Goal: Information Seeking & Learning: Check status

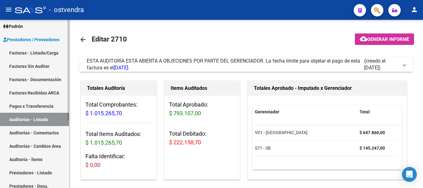
scroll to position [114, 0]
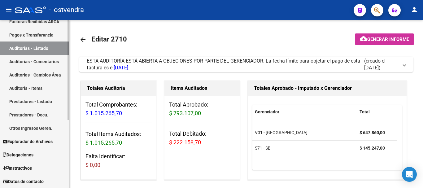
click at [29, 179] on span "Datos de contacto" at bounding box center [23, 181] width 41 height 7
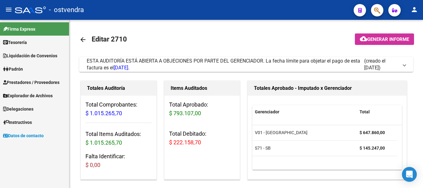
scroll to position [0, 0]
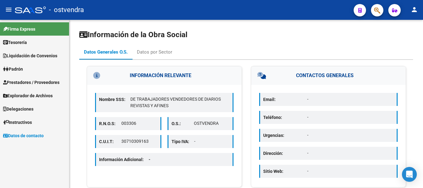
click at [42, 119] on link "Instructivos" at bounding box center [34, 121] width 69 height 13
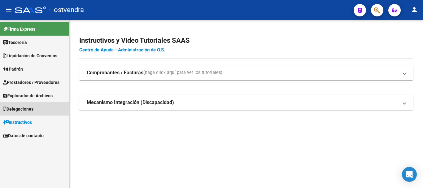
click at [43, 111] on link "Delegaciones" at bounding box center [34, 108] width 69 height 13
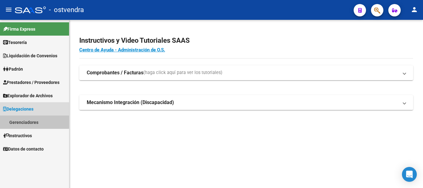
click at [34, 119] on link "Gerenciadores" at bounding box center [34, 121] width 69 height 13
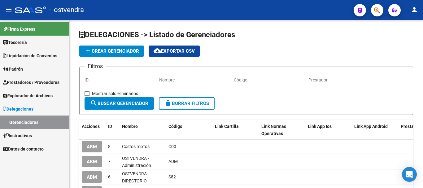
click at [36, 55] on span "Liquidación de Convenios" at bounding box center [30, 55] width 54 height 7
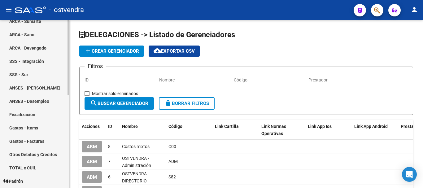
scroll to position [186, 0]
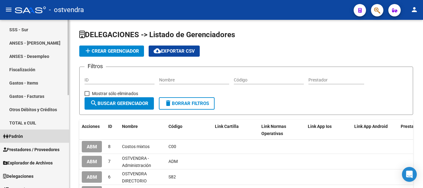
click at [23, 139] on span "Padrón" at bounding box center [13, 136] width 20 height 7
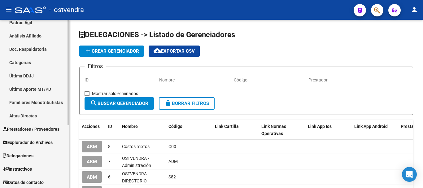
scroll to position [101, 0]
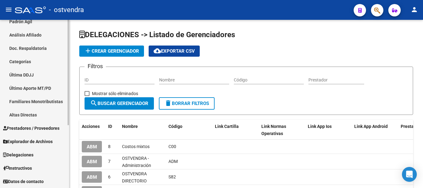
click at [36, 126] on span "Prestadores / Proveedores" at bounding box center [31, 128] width 56 height 7
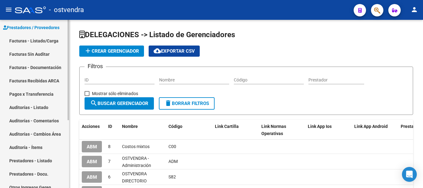
scroll to position [52, 0]
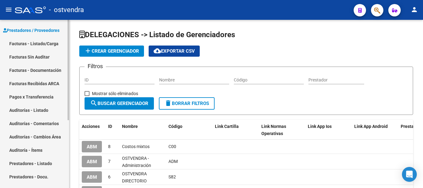
click at [33, 109] on link "Auditorías - Listado" at bounding box center [34, 109] width 69 height 13
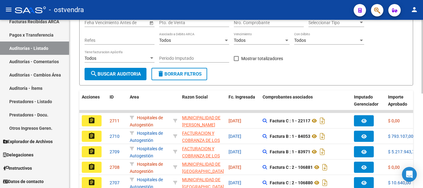
scroll to position [215, 0]
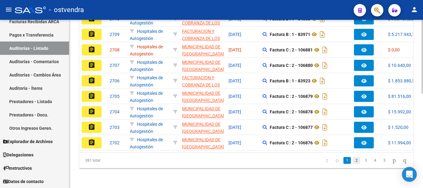
click at [352, 160] on link "2" at bounding box center [355, 160] width 7 height 7
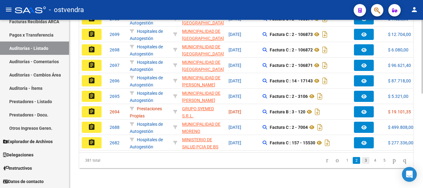
click at [362, 159] on link "3" at bounding box center [365, 160] width 7 height 7
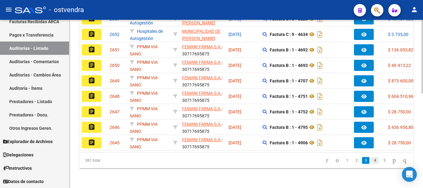
click at [371, 159] on link "4" at bounding box center [374, 160] width 7 height 7
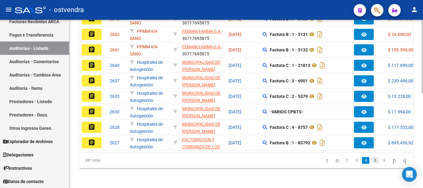
click at [372, 159] on link "5" at bounding box center [374, 160] width 7 height 7
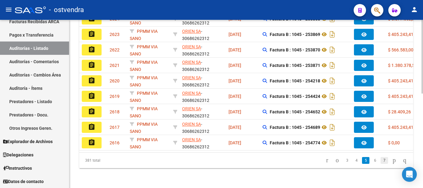
click at [380, 161] on link "7" at bounding box center [383, 160] width 7 height 7
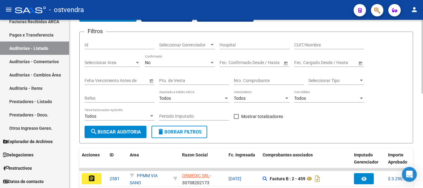
scroll to position [29, 0]
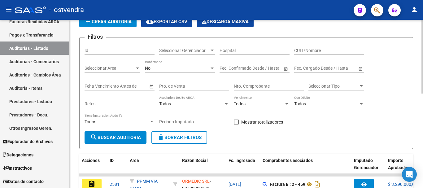
click at [299, 49] on input "CUIT/Nombre" at bounding box center [329, 50] width 70 height 5
click at [172, 65] on div "No Confirmado" at bounding box center [180, 66] width 70 height 12
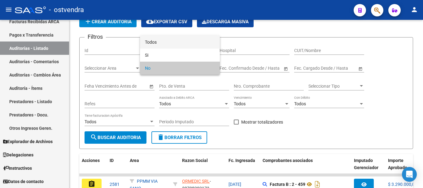
click at [175, 45] on span "Todos" at bounding box center [180, 42] width 70 height 13
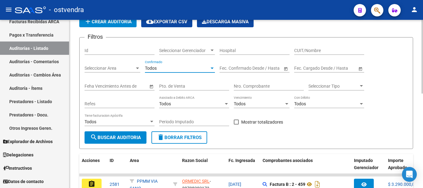
click at [304, 48] on input "CUIT/Nombre" at bounding box center [329, 50] width 70 height 5
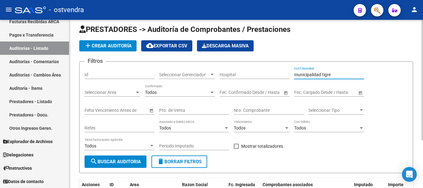
scroll to position [4, 0]
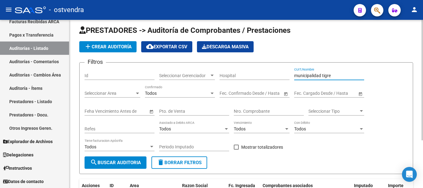
click at [324, 73] on input "municipalidad tigre" at bounding box center [329, 75] width 70 height 5
type input "municipalidad de tigre"
click at [121, 159] on button "search Buscar Auditoria" at bounding box center [115, 162] width 62 height 12
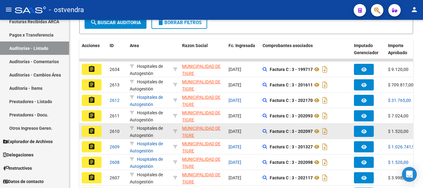
scroll to position [153, 0]
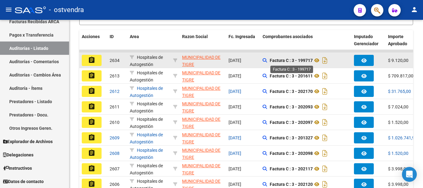
drag, startPoint x: 270, startPoint y: 61, endPoint x: 313, endPoint y: 59, distance: 42.7
click at [313, 59] on strong "Factura C : 3 - 199717" at bounding box center [291, 60] width 43 height 5
copy strong "Factura C : 3 - 199717"
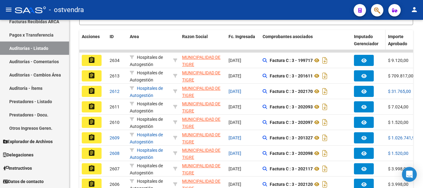
click at [364, 37] on span "Imputado Gerenciador" at bounding box center [366, 40] width 24 height 12
drag, startPoint x: 226, startPoint y: 35, endPoint x: 257, endPoint y: 34, distance: 30.6
click at [257, 34] on datatable-header-cell "Fc. Ingresada" at bounding box center [243, 43] width 34 height 27
copy span "Fc. Ingresada"
drag, startPoint x: 388, startPoint y: 36, endPoint x: 390, endPoint y: 48, distance: 11.5
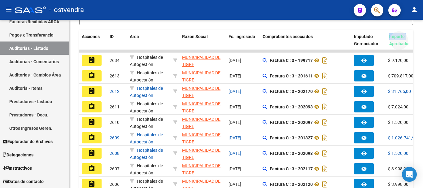
click at [390, 48] on datatable-header-cell "Importe Aprobado" at bounding box center [403, 43] width 34 height 27
click at [399, 44] on span "Importe Aprobado" at bounding box center [406, 40] width 19 height 12
drag, startPoint x: 406, startPoint y: 42, endPoint x: 408, endPoint y: 37, distance: 5.1
click at [412, 38] on div "Importe Aprobado" at bounding box center [409, 40] width 29 height 14
drag, startPoint x: 387, startPoint y: 36, endPoint x: 408, endPoint y: 46, distance: 23.0
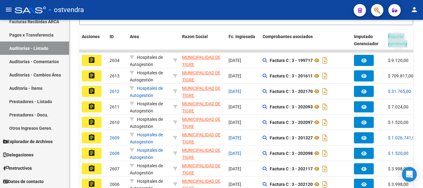
click at [408, 46] on datatable-header-cell "Importe Aprobado" at bounding box center [402, 43] width 34 height 27
copy span "Importe Aprobado"
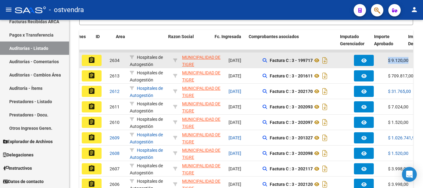
drag, startPoint x: 387, startPoint y: 60, endPoint x: 410, endPoint y: 61, distance: 22.9
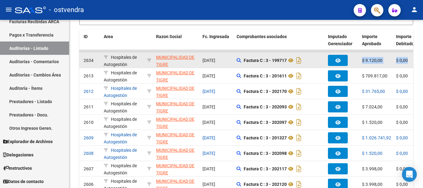
click at [377, 58] on span "$ 9.120,00" at bounding box center [372, 60] width 20 height 5
drag, startPoint x: 386, startPoint y: 58, endPoint x: 357, endPoint y: 62, distance: 28.8
copy span "$ 9.120,00"
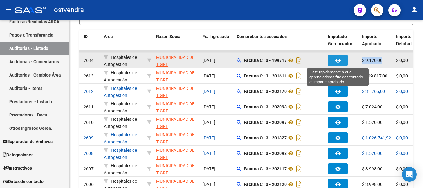
click at [337, 58] on span "button" at bounding box center [337, 61] width 5 height 6
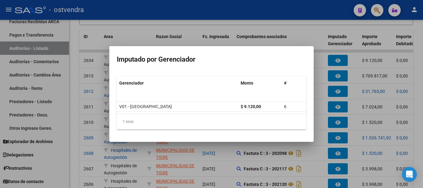
click at [213, 188] on div at bounding box center [211, 94] width 423 height 188
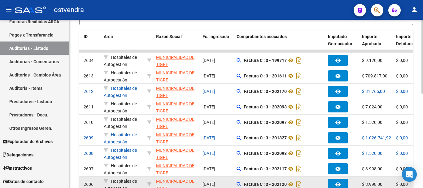
click at [199, 186] on datatable-body-cell "MUNICIPALIDAD DE TIGRE - 30999284899" at bounding box center [176, 183] width 46 height 15
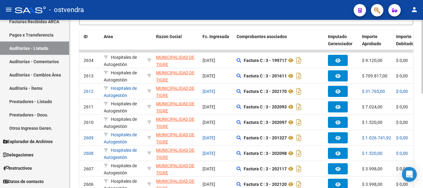
drag, startPoint x: 382, startPoint y: 38, endPoint x: 382, endPoint y: 45, distance: 6.8
click at [382, 38] on div "Importe Aprobado" at bounding box center [376, 40] width 29 height 14
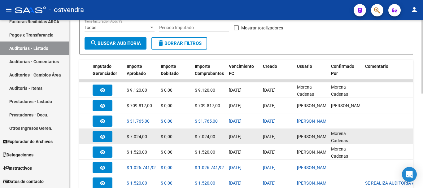
scroll to position [122, 0]
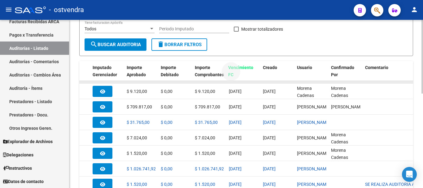
drag, startPoint x: 229, startPoint y: 66, endPoint x: 228, endPoint y: 83, distance: 17.0
click at [228, 83] on div "Acciones ID Area Razon Social Fc. Ingresada Comprobantes asociados Imputado Ger…" at bounding box center [246, 158] width 334 height 195
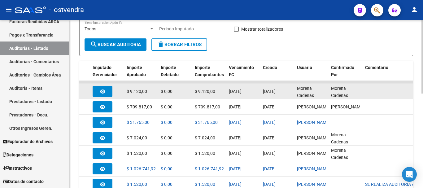
drag, startPoint x: 229, startPoint y: 93, endPoint x: 252, endPoint y: 90, distance: 23.6
click at [252, 90] on div "[DATE]" at bounding box center [243, 91] width 29 height 7
copy span "[DATE]"
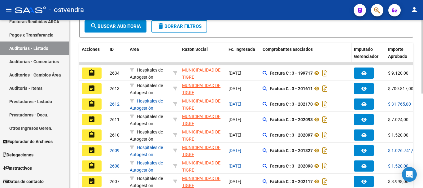
scroll to position [91, 0]
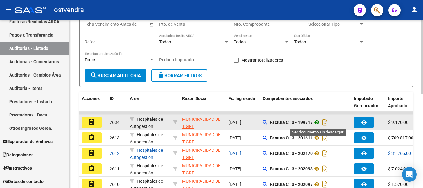
click at [318, 124] on icon at bounding box center [317, 122] width 8 height 7
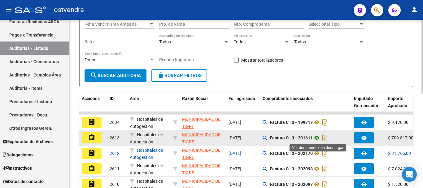
click at [317, 139] on icon at bounding box center [317, 137] width 8 height 7
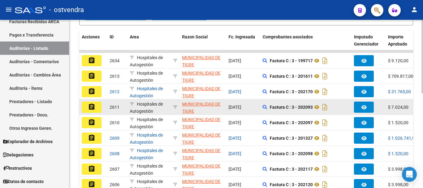
scroll to position [153, 0]
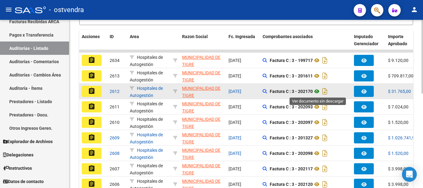
click at [318, 90] on icon at bounding box center [317, 91] width 8 height 7
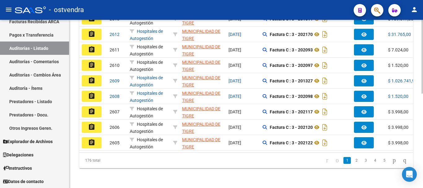
scroll to position [215, 0]
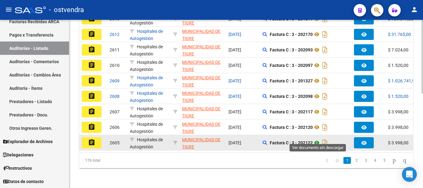
click at [318, 139] on icon at bounding box center [317, 142] width 8 height 7
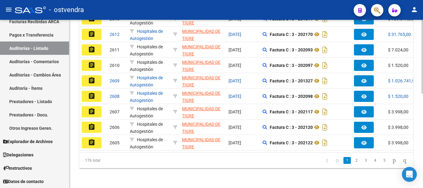
drag, startPoint x: 197, startPoint y: 147, endPoint x: 256, endPoint y: 146, distance: 58.8
click at [256, 146] on datatable-body "assignment 2634 Hospitales de Autogestión MUNICIPALIDAD DE TIGRE - 30999284899 …" at bounding box center [246, 72] width 334 height 159
click at [352, 162] on link "2" at bounding box center [355, 160] width 7 height 7
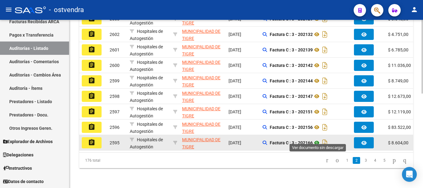
click at [316, 139] on icon at bounding box center [317, 142] width 8 height 7
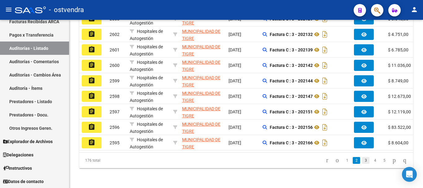
click at [362, 163] on link "3" at bounding box center [365, 160] width 7 height 7
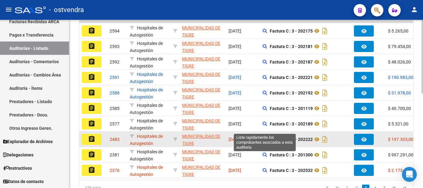
scroll to position [184, 0]
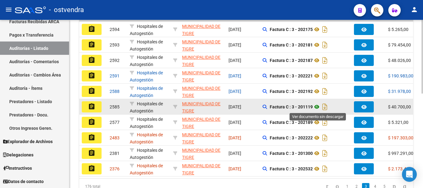
click at [315, 108] on icon at bounding box center [317, 106] width 8 height 7
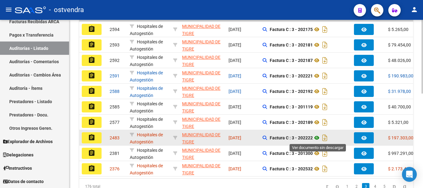
click at [319, 139] on icon at bounding box center [317, 137] width 8 height 7
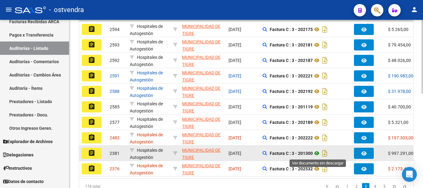
click at [318, 154] on icon at bounding box center [317, 152] width 8 height 7
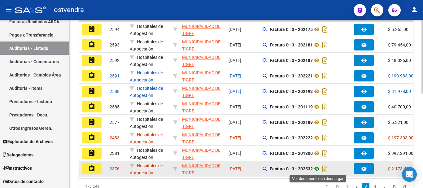
click at [316, 168] on icon at bounding box center [317, 168] width 8 height 7
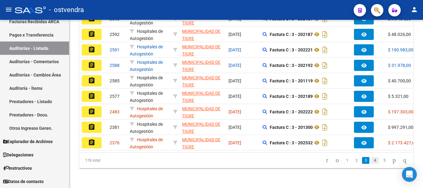
click at [371, 159] on link "4" at bounding box center [374, 160] width 7 height 7
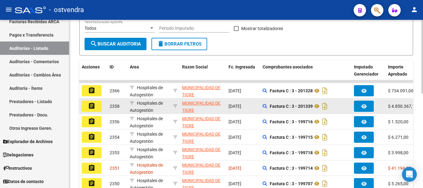
scroll to position [122, 0]
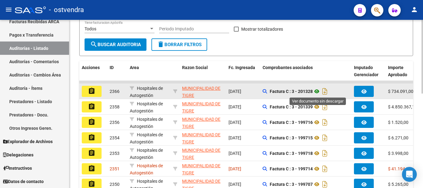
click at [317, 90] on icon at bounding box center [317, 91] width 8 height 7
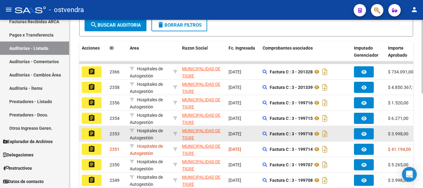
scroll to position [153, 0]
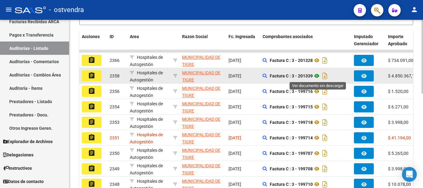
click at [317, 75] on icon at bounding box center [317, 75] width 8 height 7
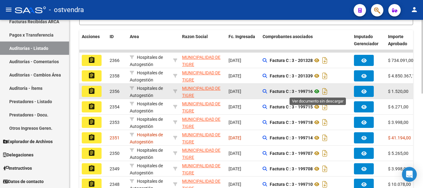
click at [318, 89] on icon at bounding box center [317, 91] width 8 height 7
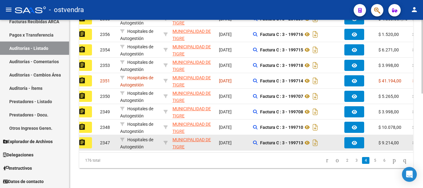
scroll to position [0, 11]
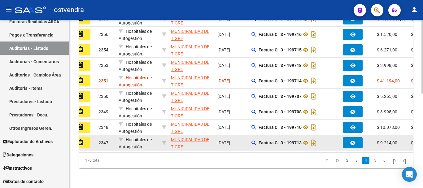
drag, startPoint x: 269, startPoint y: 91, endPoint x: 396, endPoint y: 140, distance: 136.1
click at [396, 140] on datatable-scroller "assignment 2366 Hospitales de Autogestión MUNICIPALIDAD DE TIGRE - 30999284899 …" at bounding box center [235, 72] width 334 height 158
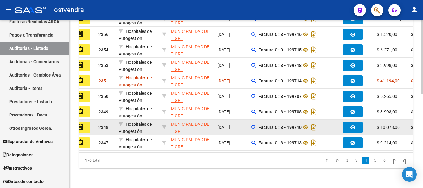
copy datatable-scroller "Loremip D : 0 - 546724 $ 4.850,40 $ 7,21 $ 7.445,39 66/75/8315 90/47/8247 Sita …"
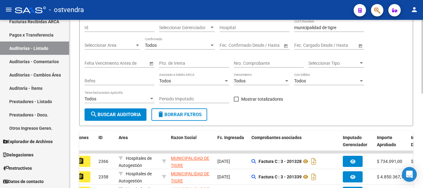
scroll to position [0, 0]
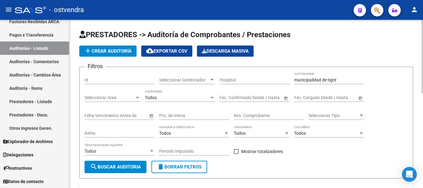
click at [333, 97] on input "text" at bounding box center [333, 97] width 30 height 5
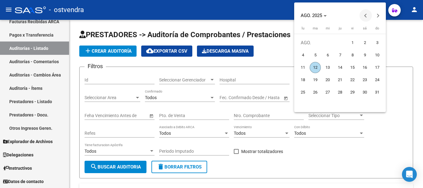
click at [364, 17] on span "Previous month" at bounding box center [365, 15] width 12 height 12
click at [353, 53] on span "6" at bounding box center [352, 55] width 11 height 11
type input "[DATE]"
click at [378, 19] on span "Next month" at bounding box center [378, 15] width 12 height 12
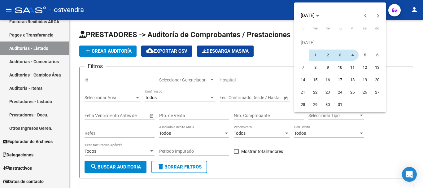
click at [347, 53] on span "4" at bounding box center [352, 55] width 11 height 11
type input "[DATE]"
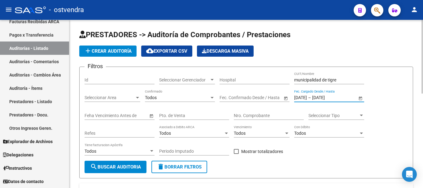
click at [108, 166] on span "search Buscar Auditoria" at bounding box center [115, 167] width 51 height 6
click at [360, 97] on span "Open calendar" at bounding box center [360, 97] width 15 height 15
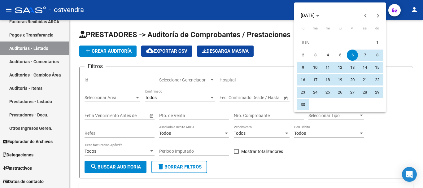
click at [363, 51] on span "7" at bounding box center [364, 55] width 11 height 11
type input "[DATE]"
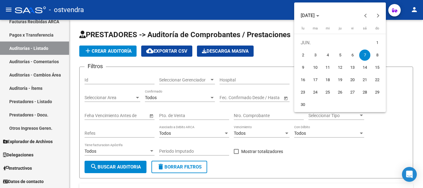
click at [354, 50] on span "6" at bounding box center [352, 55] width 11 height 11
type input "[DATE]"
click at [366, 54] on span "7" at bounding box center [364, 55] width 11 height 11
type input "[DATE]"
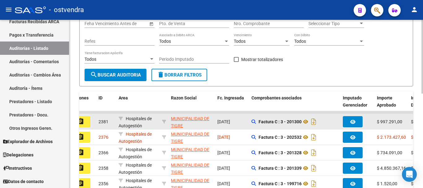
scroll to position [93, 0]
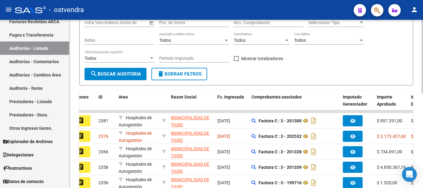
click at [92, 72] on mat-icon "search" at bounding box center [93, 73] width 7 height 7
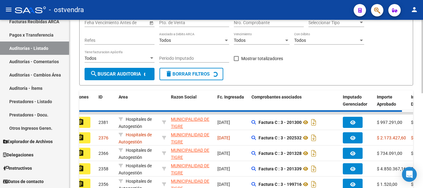
scroll to position [0, 0]
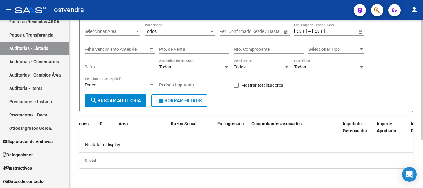
click at [359, 32] on span "Open calendar" at bounding box center [360, 31] width 15 height 15
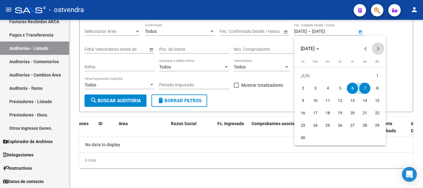
click at [376, 51] on span "Next month" at bounding box center [378, 48] width 12 height 12
click at [373, 48] on span "Next month" at bounding box center [378, 48] width 12 height 12
click at [364, 51] on span "Previous month" at bounding box center [365, 48] width 12 height 12
click at [355, 89] on span "4" at bounding box center [352, 88] width 11 height 11
type input "[DATE]"
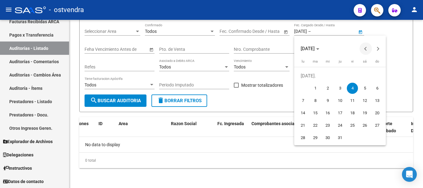
click at [360, 46] on span "Previous month" at bounding box center [365, 48] width 12 height 12
click at [353, 88] on span "6" at bounding box center [352, 88] width 11 height 11
type input "[DATE]"
click at [379, 51] on span "Next month" at bounding box center [378, 48] width 12 height 12
click at [354, 88] on span "4" at bounding box center [352, 88] width 11 height 11
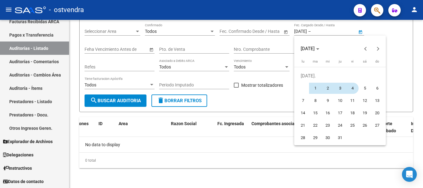
type input "[DATE]"
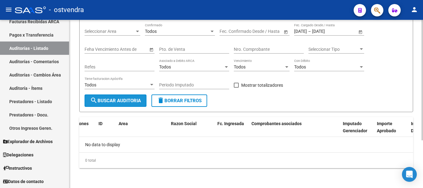
click at [129, 100] on span "search Buscar Auditoria" at bounding box center [115, 101] width 51 height 6
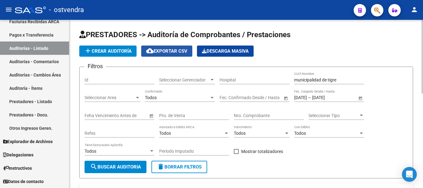
click at [153, 53] on mat-icon "cloud_download" at bounding box center [149, 50] width 7 height 7
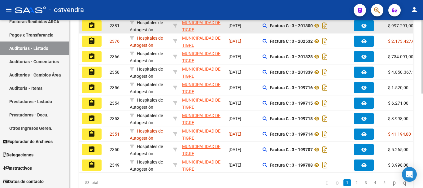
scroll to position [122, 0]
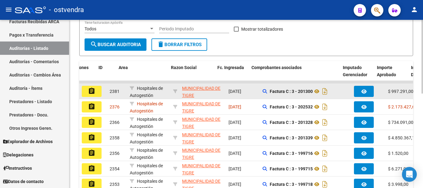
click at [88, 87] on mat-icon "assignment" at bounding box center [91, 90] width 7 height 7
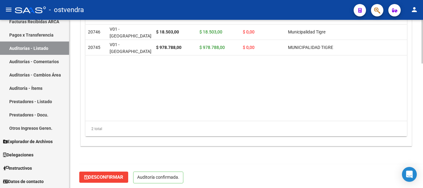
scroll to position [480, 0]
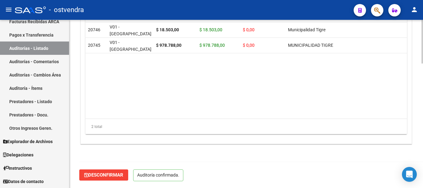
click at [347, 72] on datatable-body "20746 V01 - [PERSON_NAME] $ 18.503,00 $ 18.503,00 $ 0,00 Municipalidad Tigre La…" at bounding box center [245, 70] width 321 height 96
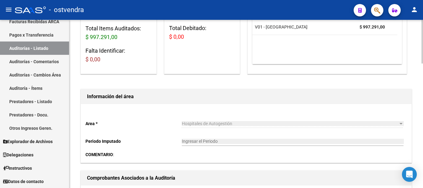
scroll to position [171, 0]
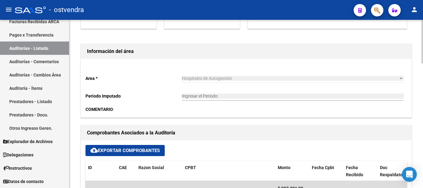
click at [352, 93] on div "Ingresar el Periodo" at bounding box center [293, 94] width 222 height 12
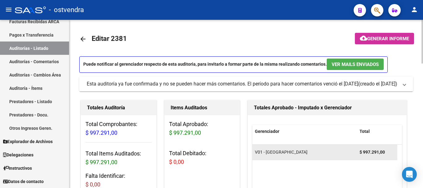
scroll to position [0, 0]
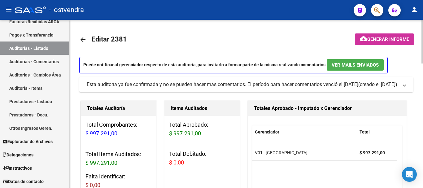
click at [366, 102] on div "Totales Aprobado - Imputado x Gerenciador" at bounding box center [327, 108] width 159 height 15
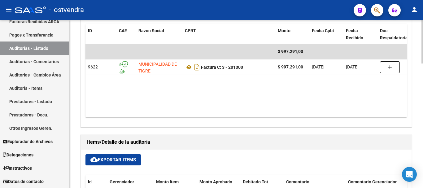
scroll to position [309, 0]
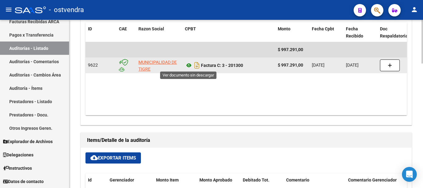
click at [188, 66] on icon at bounding box center [189, 65] width 8 height 7
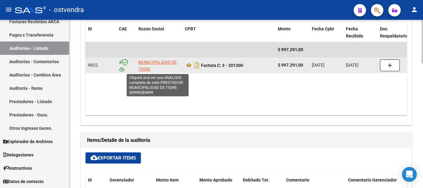
click at [148, 70] on span "MUNICIPALIDAD DE TIGRE" at bounding box center [157, 66] width 38 height 12
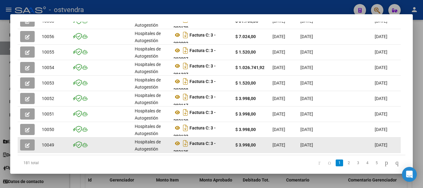
scroll to position [217, 0]
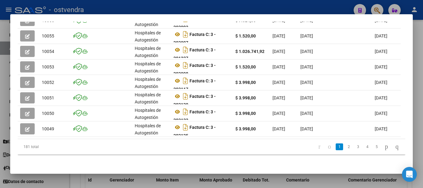
click at [353, 146] on li "3" at bounding box center [357, 146] width 9 height 11
click at [345, 146] on link "2" at bounding box center [348, 146] width 7 height 7
click at [347, 146] on div "181 total 1 2 3 4 5" at bounding box center [211, 146] width 387 height 15
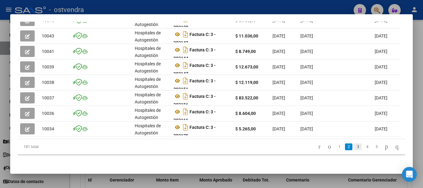
click at [354, 146] on link "3" at bounding box center [357, 146] width 7 height 7
click at [358, 149] on div "181 total 1 2 3 4 5" at bounding box center [211, 146] width 387 height 15
click at [373, 146] on link "5" at bounding box center [376, 146] width 7 height 7
click at [345, 145] on link "4" at bounding box center [348, 146] width 7 height 7
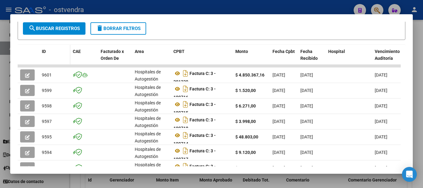
scroll to position [62, 0]
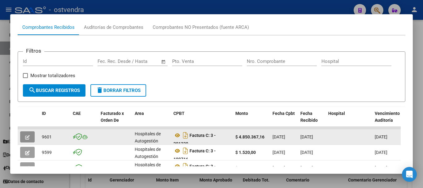
click at [28, 138] on icon "button" at bounding box center [27, 137] width 5 height 5
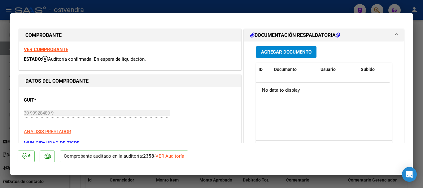
click at [220, 178] on div at bounding box center [211, 94] width 423 height 188
type input "$ 0,00"
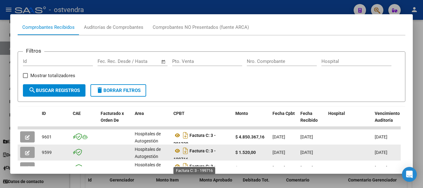
scroll to position [4, 0]
click at [22, 157] on button "button" at bounding box center [27, 152] width 15 height 11
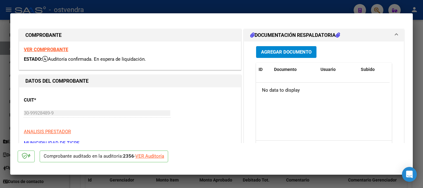
click at [148, 156] on div "VER Auditoría" at bounding box center [149, 156] width 29 height 7
type input "$ 0,00"
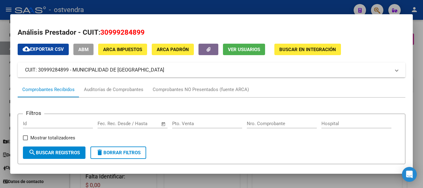
click at [413, 85] on div at bounding box center [211, 94] width 423 height 188
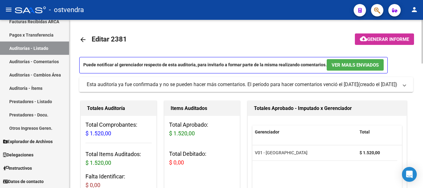
scroll to position [31, 0]
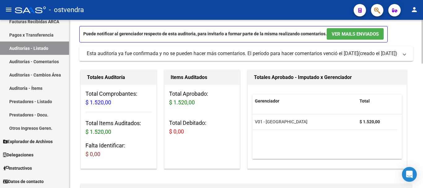
drag, startPoint x: 405, startPoint y: 148, endPoint x: 352, endPoint y: 158, distance: 54.7
click at [405, 149] on div "Gerenciador Total V01 - [PERSON_NAME] $ 1.520,00" at bounding box center [327, 127] width 159 height 84
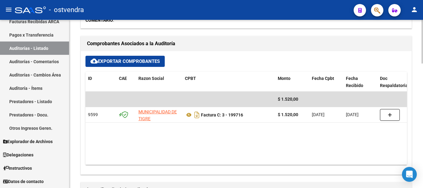
scroll to position [278, 0]
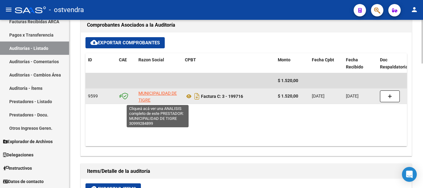
click at [155, 94] on span "MUNICIPALIDAD DE TIGRE" at bounding box center [157, 97] width 38 height 12
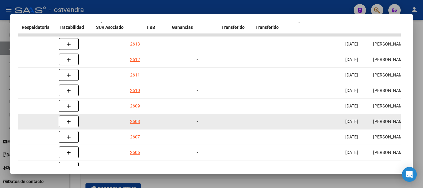
scroll to position [186, 0]
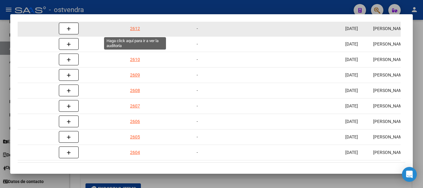
click at [139, 31] on div "2612" at bounding box center [135, 28] width 10 height 7
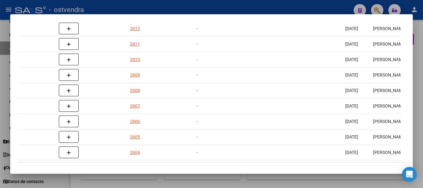
drag, startPoint x: 150, startPoint y: 165, endPoint x: 110, endPoint y: 171, distance: 40.6
click at [110, 171] on mat-dialog-container "Análisis Prestador - CUIT: 30999284899 cloud_download Exportar CSV ABM ARCA Imp…" at bounding box center [211, 94] width 402 height 160
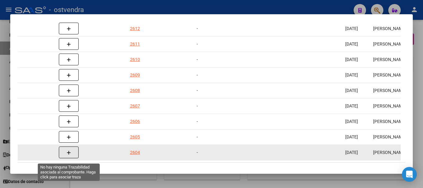
click at [71, 149] on button "button" at bounding box center [69, 152] width 20 height 12
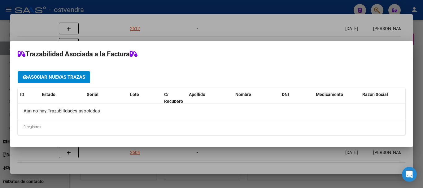
click at [233, 167] on div at bounding box center [211, 94] width 423 height 188
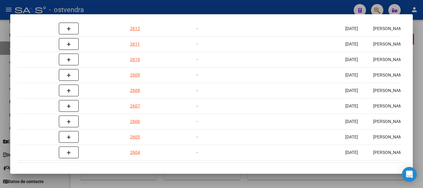
scroll to position [217, 0]
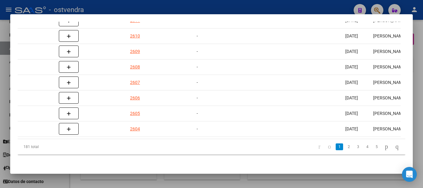
drag, startPoint x: 188, startPoint y: 140, endPoint x: 171, endPoint y: 139, distance: 16.8
click at [171, 139] on div "181 total 1 2 3 4 5" at bounding box center [211, 146] width 387 height 15
click at [188, 139] on div "181 total 1 2 3 4 5" at bounding box center [211, 146] width 387 height 15
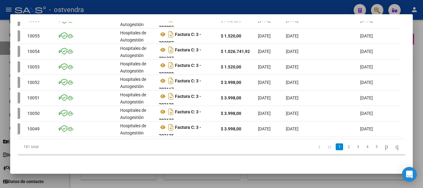
click at [362, 149] on li "4" at bounding box center [366, 146] width 9 height 11
drag, startPoint x: 351, startPoint y: 144, endPoint x: 357, endPoint y: 147, distance: 6.7
click at [352, 145] on ul "1 2 3 4 5" at bounding box center [358, 146] width 88 height 11
click at [363, 147] on link "4" at bounding box center [366, 146] width 7 height 7
click at [362, 148] on li "5" at bounding box center [366, 146] width 9 height 11
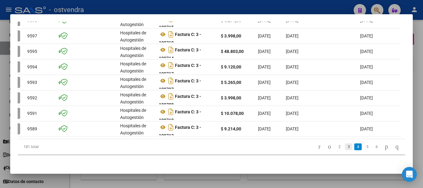
click at [345, 146] on link "3" at bounding box center [348, 146] width 7 height 7
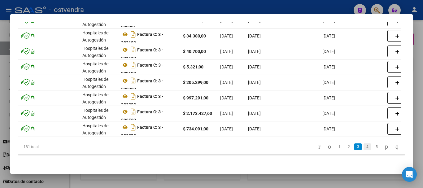
click at [363, 146] on link "4" at bounding box center [366, 146] width 7 height 7
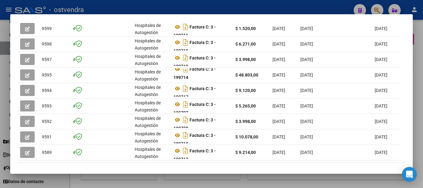
scroll to position [93, 0]
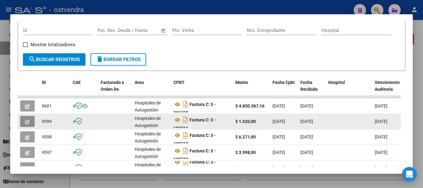
click at [28, 123] on icon "button" at bounding box center [27, 121] width 5 height 5
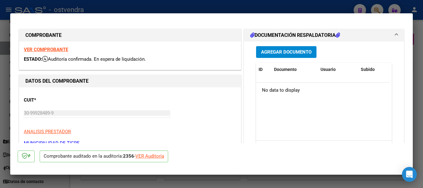
click at [153, 154] on div "VER Auditoría" at bounding box center [149, 156] width 29 height 7
type input "$ 0,00"
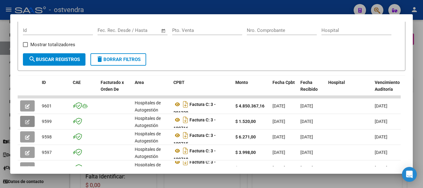
click at [237, 180] on div at bounding box center [211, 94] width 423 height 188
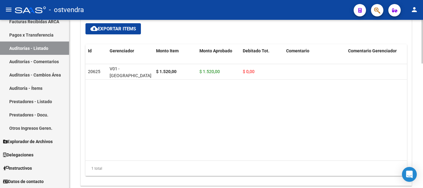
scroll to position [480, 0]
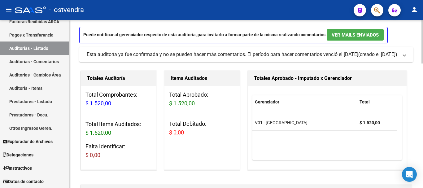
scroll to position [16, 0]
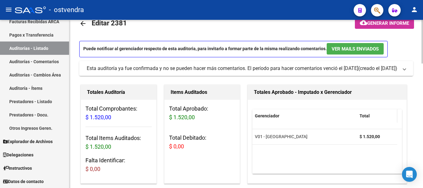
click at [360, 110] on datatable-header-cell "Total" at bounding box center [377, 115] width 40 height 13
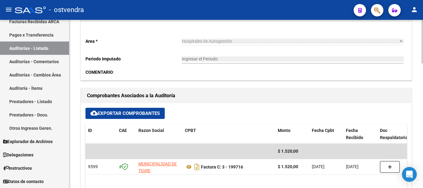
scroll to position [264, 0]
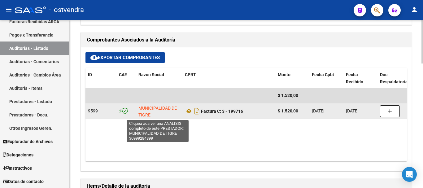
click at [164, 110] on span "MUNICIPALIDAD DE TIGRE" at bounding box center [157, 112] width 38 height 12
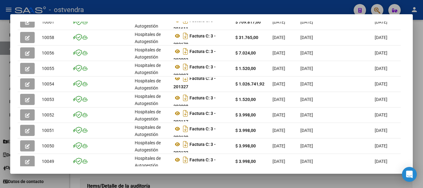
scroll to position [217, 0]
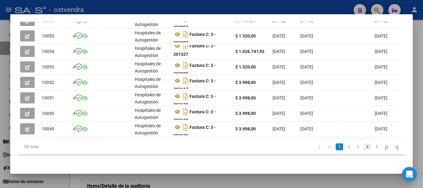
click at [363, 146] on link "4" at bounding box center [366, 146] width 7 height 7
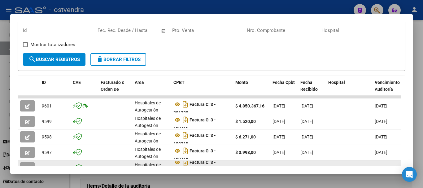
scroll to position [124, 0]
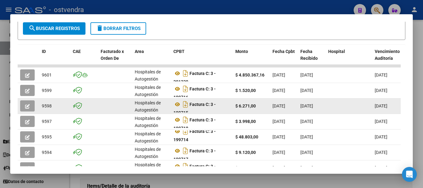
click at [29, 108] on icon "button" at bounding box center [27, 106] width 5 height 5
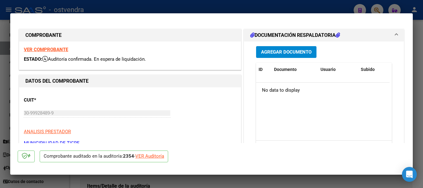
click at [151, 156] on div "VER Auditoría" at bounding box center [149, 156] width 29 height 7
type input "$ 0,00"
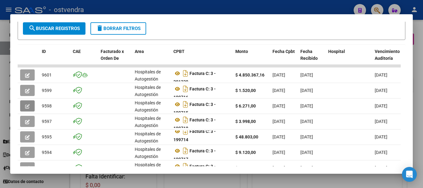
click at [192, 181] on div at bounding box center [211, 94] width 423 height 188
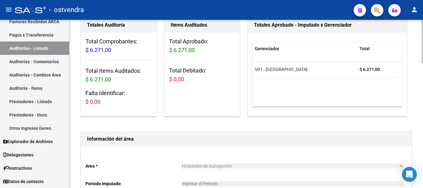
scroll to position [93, 0]
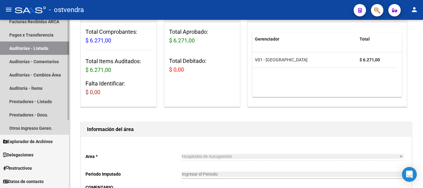
click at [43, 50] on link "Auditorías - Listado" at bounding box center [34, 47] width 69 height 13
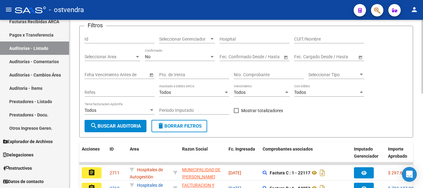
scroll to position [31, 0]
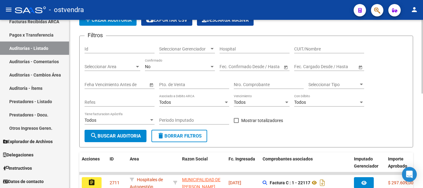
click at [301, 46] on input "CUIT/Nombre" at bounding box center [329, 48] width 70 height 5
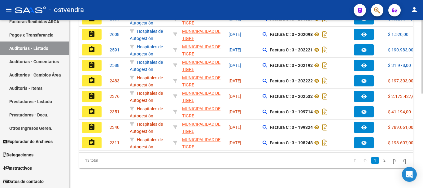
scroll to position [215, 0]
type input "municipalidad de tigre"
click at [380, 162] on link "2" at bounding box center [383, 160] width 7 height 7
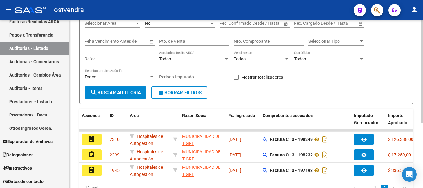
scroll to position [0, 0]
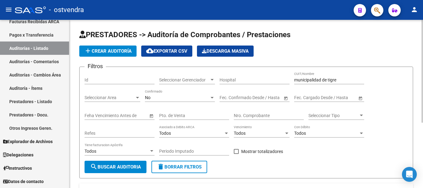
click at [172, 93] on div "No Confirmado" at bounding box center [180, 95] width 70 height 12
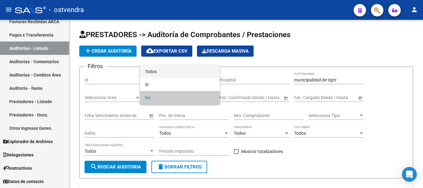
click at [171, 77] on span "Todos" at bounding box center [180, 71] width 70 height 13
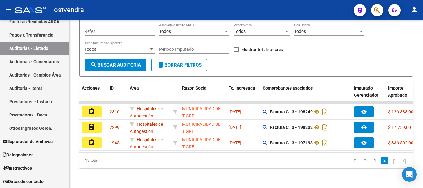
scroll to position [107, 0]
click at [113, 62] on span "search Buscar Auditoria" at bounding box center [115, 65] width 51 height 6
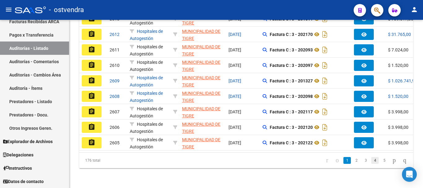
click at [371, 160] on link "4" at bounding box center [374, 160] width 7 height 7
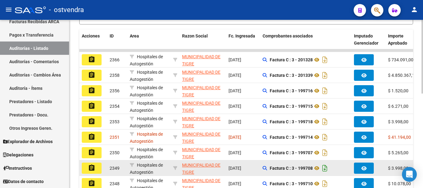
scroll to position [153, 0]
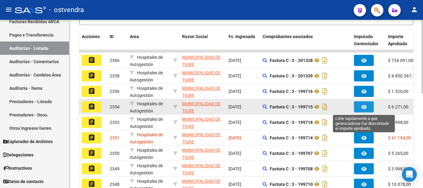
click at [360, 110] on button "button" at bounding box center [364, 106] width 20 height 11
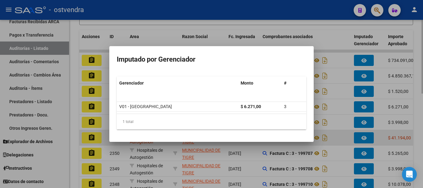
click at [359, 136] on div at bounding box center [211, 94] width 423 height 188
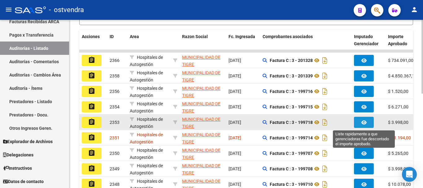
click at [364, 126] on button "button" at bounding box center [364, 122] width 20 height 11
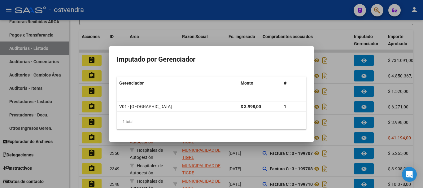
click at [365, 132] on div at bounding box center [211, 94] width 423 height 188
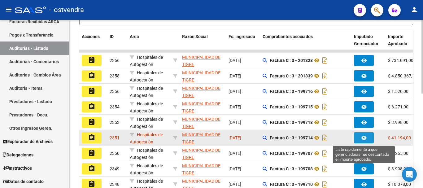
click at [362, 135] on span "button" at bounding box center [363, 138] width 5 height 6
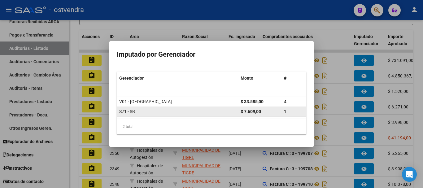
drag, startPoint x: 117, startPoint y: 101, endPoint x: 289, endPoint y: 114, distance: 173.2
click at [289, 114] on datatable-scroller "V01 - [PERSON_NAME] $ 33.585,00 4 S71 - SB $ 7.609,00 1" at bounding box center [211, 107] width 189 height 20
click at [263, 114] on div "$ 7.609,00" at bounding box center [259, 111] width 38 height 7
drag, startPoint x: 116, startPoint y: 99, endPoint x: 296, endPoint y: 114, distance: 181.0
click at [296, 114] on mat-dialog-content "Gerenciador Monto # V01 - [PERSON_NAME] $ 33.585,00 4 S71 - SB $ 7.609,00 1 2 t…" at bounding box center [211, 103] width 204 height 73
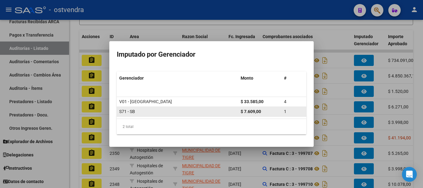
copy datatable-scroller "V01 - [PERSON_NAME] $ 33.585,00 4 S71 - SB $ 7.609,00 1"
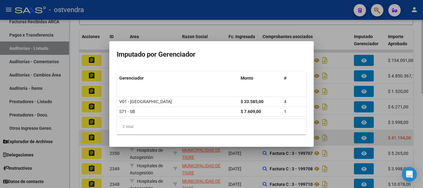
drag, startPoint x: 391, startPoint y: 126, endPoint x: 391, endPoint y: 135, distance: 8.7
click at [391, 126] on div at bounding box center [211, 94] width 423 height 188
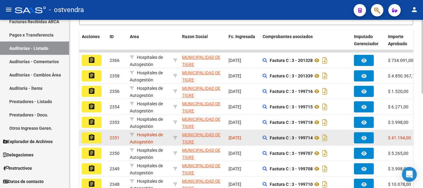
click at [391, 137] on span "$ 41.194,00" at bounding box center [399, 137] width 23 height 5
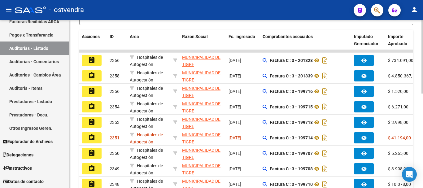
drag, startPoint x: 386, startPoint y: 138, endPoint x: 420, endPoint y: 140, distance: 33.1
click at [420, 140] on div "PRESTADORES -> Auditoría de Comprobantes / Prestaciones add Crear Auditoría clo…" at bounding box center [245, 56] width 353 height 378
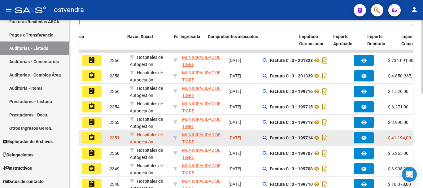
scroll to position [0, 55]
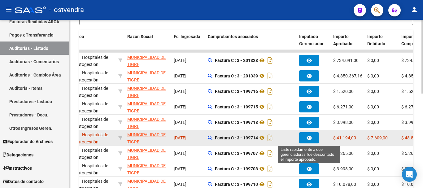
click at [314, 136] on button "button" at bounding box center [309, 137] width 20 height 11
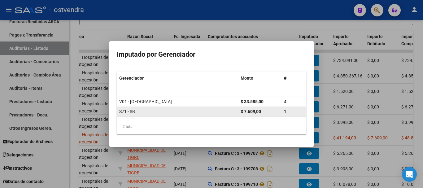
drag, startPoint x: 119, startPoint y: 100, endPoint x: 261, endPoint y: 109, distance: 142.9
click at [261, 109] on datatable-scroller "V01 - [PERSON_NAME] $ 33.585,00 4 S71 - SB $ 7.609,00 1" at bounding box center [211, 107] width 189 height 20
copy datatable-scroller "V01 - [PERSON_NAME] $ 33.585,00 4 S71 - SB $ 7.609,00"
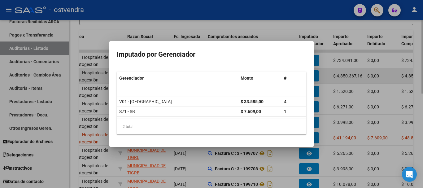
click at [341, 76] on div at bounding box center [211, 94] width 423 height 188
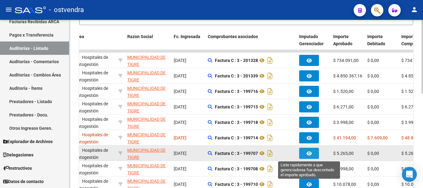
click at [312, 154] on button "button" at bounding box center [309, 153] width 20 height 11
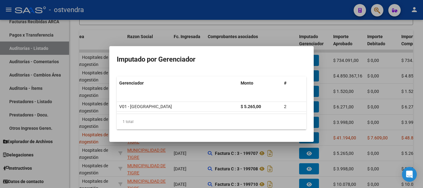
click at [299, 164] on div at bounding box center [211, 94] width 423 height 188
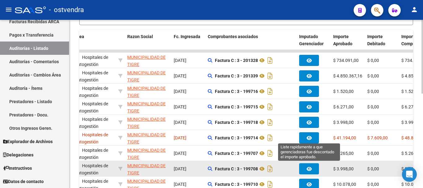
click at [306, 166] on button "button" at bounding box center [309, 168] width 20 height 11
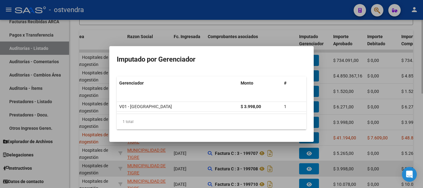
drag, startPoint x: 356, startPoint y: 168, endPoint x: 349, endPoint y: 175, distance: 10.1
click at [356, 169] on div at bounding box center [211, 94] width 423 height 188
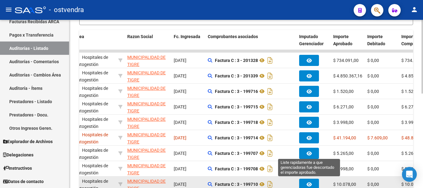
click at [303, 179] on button "button" at bounding box center [309, 184] width 20 height 11
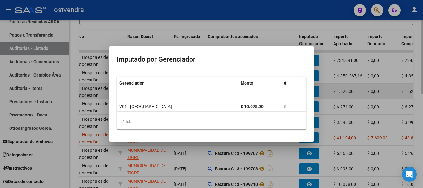
click at [368, 90] on div at bounding box center [211, 94] width 423 height 188
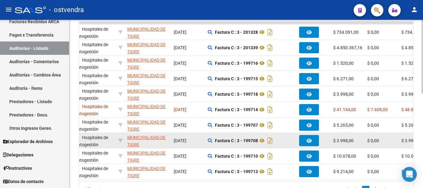
scroll to position [186, 0]
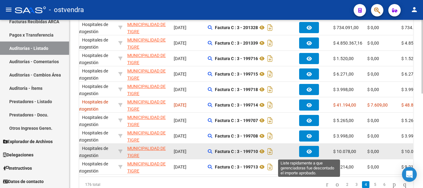
click at [310, 150] on icon "button" at bounding box center [308, 151] width 5 height 5
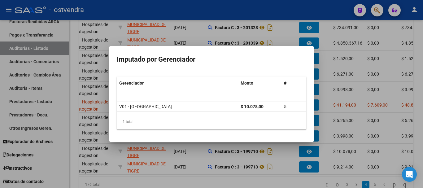
click at [339, 154] on div at bounding box center [211, 94] width 423 height 188
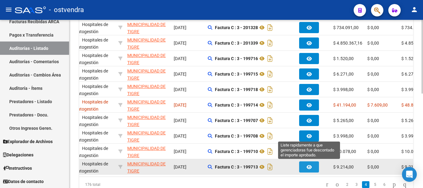
click at [300, 163] on button "button" at bounding box center [309, 166] width 20 height 11
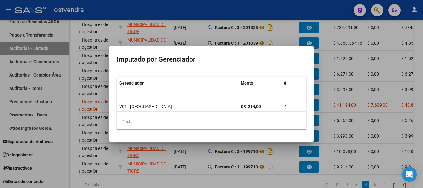
click at [316, 156] on div at bounding box center [211, 94] width 423 height 188
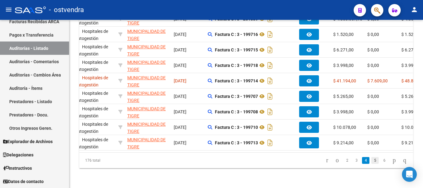
click at [372, 158] on link "5" at bounding box center [374, 160] width 7 height 7
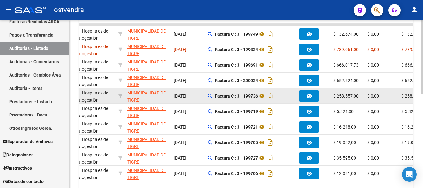
scroll to position [122, 0]
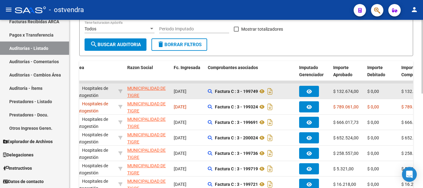
click at [318, 88] on div at bounding box center [313, 91] width 29 height 11
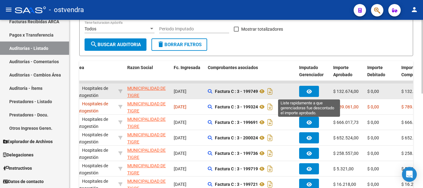
click at [315, 90] on button "button" at bounding box center [309, 91] width 20 height 11
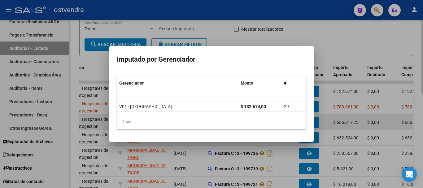
click at [381, 129] on div at bounding box center [211, 94] width 423 height 188
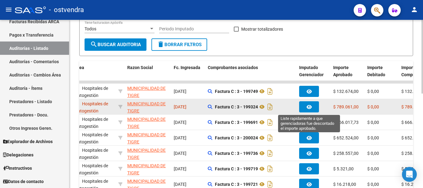
click at [313, 104] on button "button" at bounding box center [309, 106] width 20 height 11
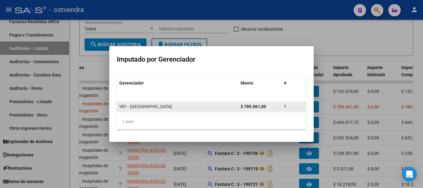
drag, startPoint x: 241, startPoint y: 106, endPoint x: 248, endPoint y: 105, distance: 6.3
click at [248, 105] on strong "$ 789.061,00" at bounding box center [252, 106] width 25 height 5
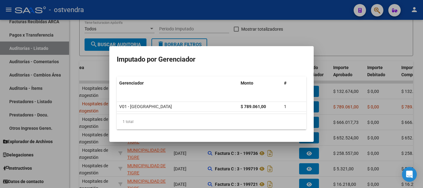
drag, startPoint x: 218, startPoint y: 120, endPoint x: 213, endPoint y: 133, distance: 14.3
click at [217, 121] on div "1 total" at bounding box center [211, 121] width 189 height 15
click at [369, 146] on div at bounding box center [211, 94] width 423 height 188
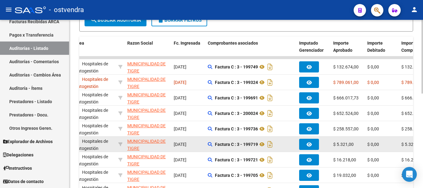
scroll to position [153, 0]
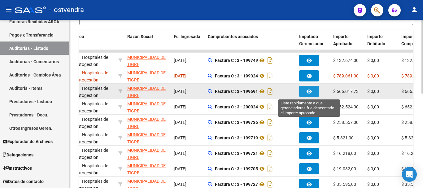
click at [311, 91] on icon "button" at bounding box center [308, 91] width 5 height 5
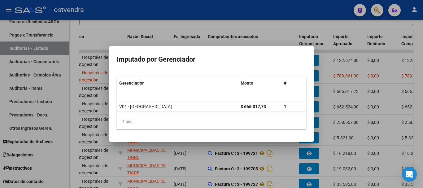
click at [338, 143] on div at bounding box center [211, 94] width 423 height 188
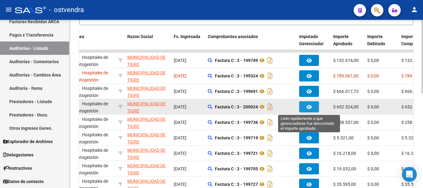
click at [315, 107] on button "button" at bounding box center [309, 106] width 20 height 11
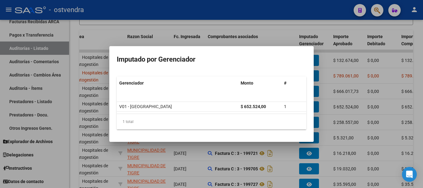
click at [369, 87] on div at bounding box center [211, 94] width 423 height 188
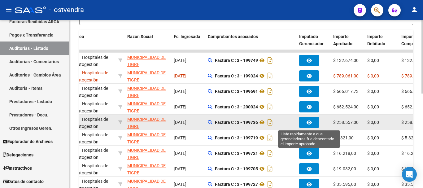
click at [313, 122] on button "button" at bounding box center [309, 122] width 20 height 11
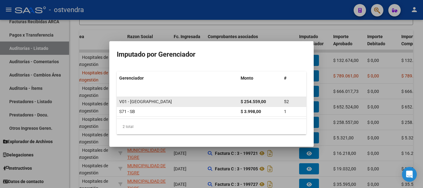
drag, startPoint x: 241, startPoint y: 101, endPoint x: 267, endPoint y: 103, distance: 26.0
click at [267, 103] on datatable-body-cell "$ 254.559,00" at bounding box center [259, 102] width 43 height 10
copy strong "$ 254.559,00"
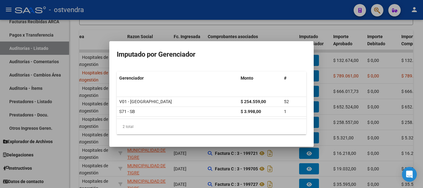
click at [366, 95] on div at bounding box center [211, 94] width 423 height 188
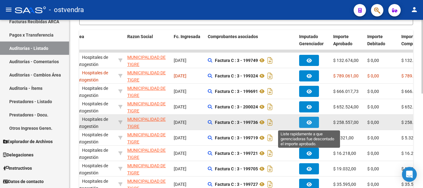
click at [312, 126] on button "button" at bounding box center [309, 122] width 20 height 11
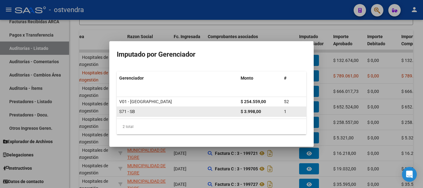
click at [243, 112] on strong "$ 3.998,00" at bounding box center [250, 111] width 20 height 5
drag, startPoint x: 237, startPoint y: 110, endPoint x: 270, endPoint y: 113, distance: 33.5
click at [270, 113] on div "S71 - SB $ 3.998,00 1" at bounding box center [211, 112] width 189 height 10
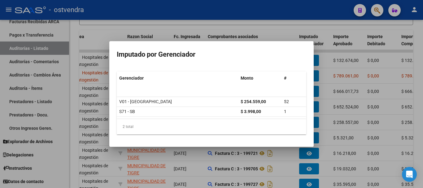
copy div "$ 3.998,00"
click at [361, 88] on div at bounding box center [211, 94] width 423 height 188
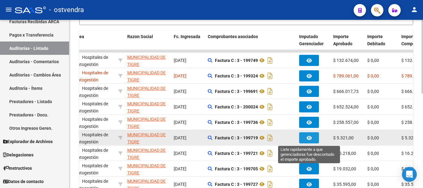
click at [314, 140] on button "button" at bounding box center [309, 137] width 20 height 11
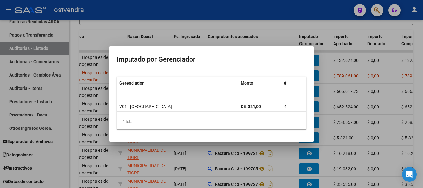
click at [324, 156] on div at bounding box center [211, 94] width 423 height 188
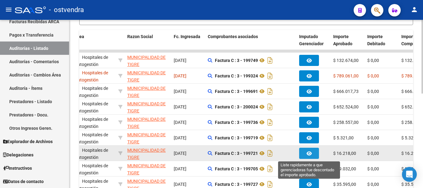
click at [313, 154] on button "button" at bounding box center [309, 153] width 20 height 11
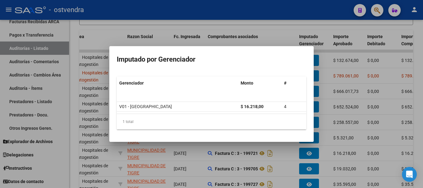
click at [343, 162] on div at bounding box center [211, 94] width 423 height 188
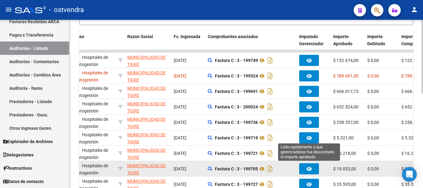
click at [309, 166] on span "button" at bounding box center [308, 169] width 5 height 6
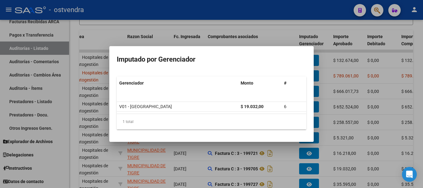
click at [343, 163] on div at bounding box center [211, 94] width 423 height 188
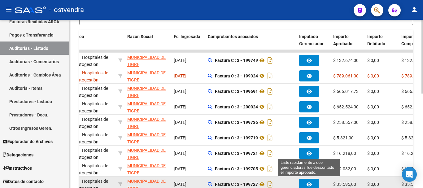
click at [312, 183] on button "button" at bounding box center [309, 184] width 20 height 11
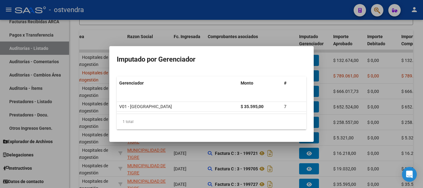
click at [339, 166] on div at bounding box center [211, 94] width 423 height 188
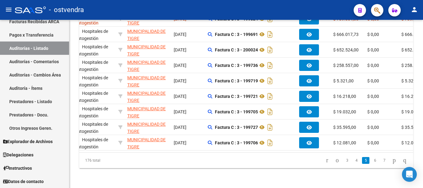
scroll to position [215, 0]
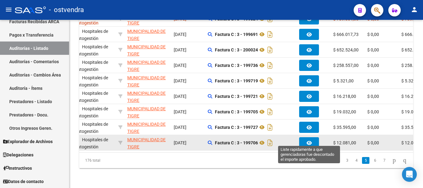
click at [313, 140] on button "button" at bounding box center [309, 142] width 20 height 11
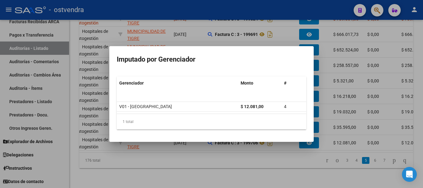
click at [352, 117] on div at bounding box center [211, 94] width 423 height 188
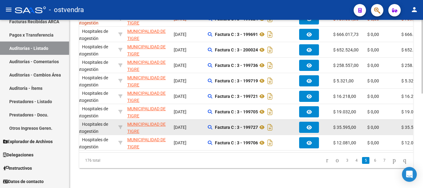
drag, startPoint x: 341, startPoint y: 70, endPoint x: 364, endPoint y: 122, distance: 57.1
click at [341, 73] on datatable-body-cell "$ 5.321,00" at bounding box center [347, 80] width 34 height 15
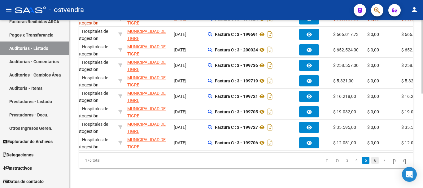
click at [371, 163] on link "6" at bounding box center [374, 160] width 7 height 7
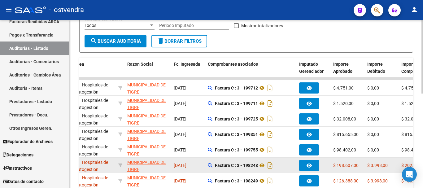
scroll to position [122, 0]
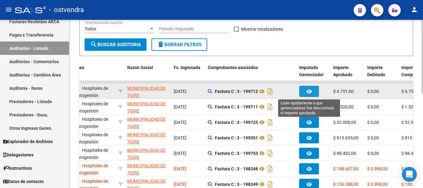
click at [313, 88] on button "button" at bounding box center [309, 91] width 20 height 11
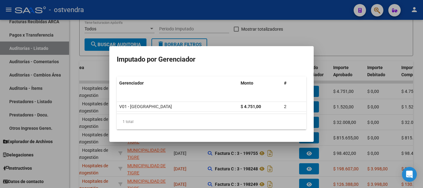
click at [331, 108] on div at bounding box center [211, 94] width 423 height 188
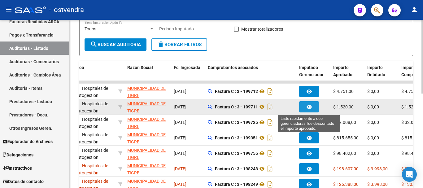
click at [309, 102] on button "button" at bounding box center [309, 106] width 20 height 11
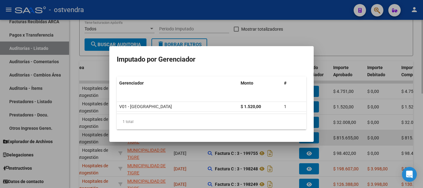
click at [343, 132] on div at bounding box center [211, 94] width 423 height 188
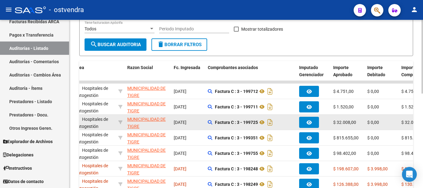
click at [321, 124] on div at bounding box center [313, 122] width 29 height 11
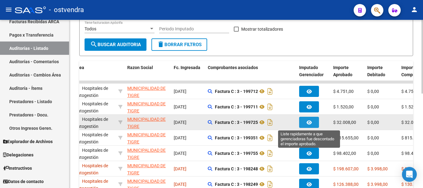
click at [303, 125] on button "button" at bounding box center [309, 122] width 20 height 11
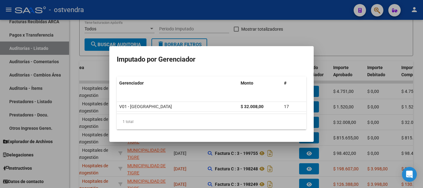
click at [351, 137] on div at bounding box center [211, 94] width 423 height 188
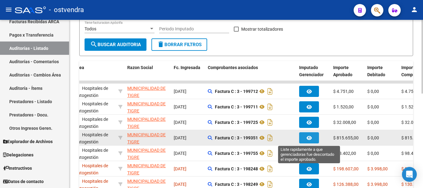
click at [305, 138] on button "button" at bounding box center [309, 137] width 20 height 11
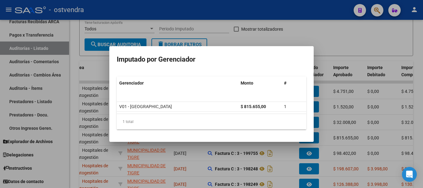
click at [344, 145] on div at bounding box center [211, 94] width 423 height 188
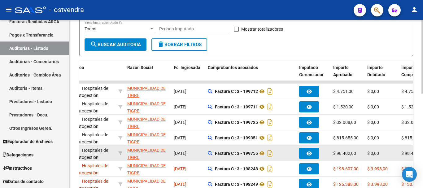
click at [320, 155] on div at bounding box center [313, 153] width 29 height 11
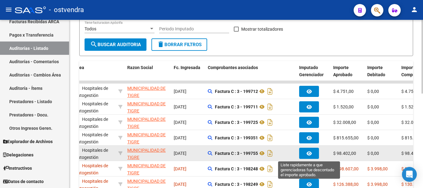
click at [314, 155] on button "button" at bounding box center [309, 153] width 20 height 11
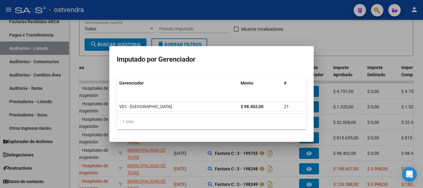
click at [326, 162] on div at bounding box center [211, 94] width 423 height 188
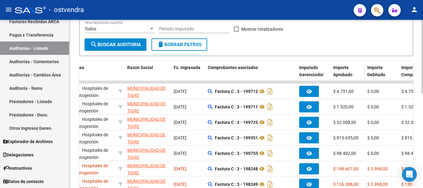
click at [362, 73] on span at bounding box center [363, 74] width 3 height 27
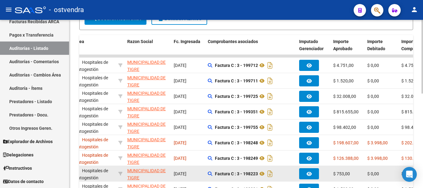
scroll to position [184, 0]
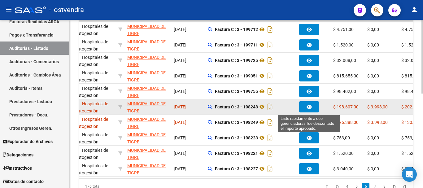
click at [314, 107] on button "button" at bounding box center [309, 106] width 20 height 11
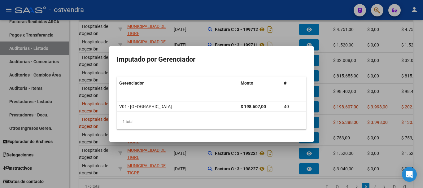
click at [290, 174] on div at bounding box center [211, 94] width 423 height 188
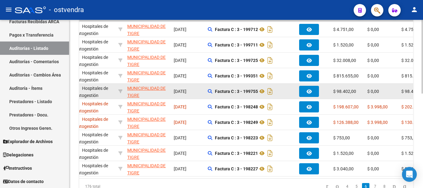
click at [364, 93] on datatable-body-cell "$ 98.402,00" at bounding box center [347, 91] width 34 height 15
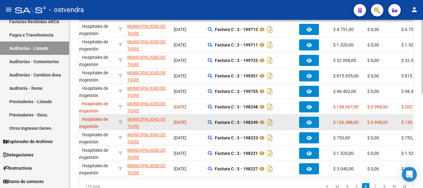
click at [300, 120] on button "button" at bounding box center [309, 122] width 20 height 11
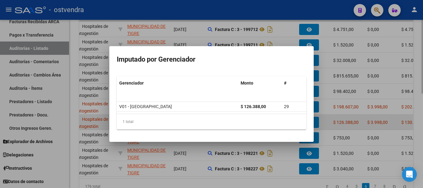
drag, startPoint x: 350, startPoint y: 123, endPoint x: 347, endPoint y: 128, distance: 5.3
click at [350, 124] on div at bounding box center [211, 94] width 423 height 188
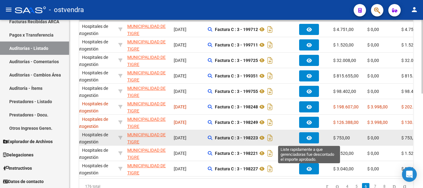
click at [309, 138] on icon "button" at bounding box center [308, 138] width 5 height 5
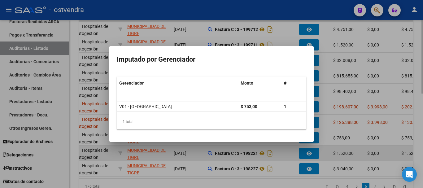
drag, startPoint x: 353, startPoint y: 145, endPoint x: 323, endPoint y: 149, distance: 30.2
click at [351, 146] on div at bounding box center [211, 94] width 423 height 188
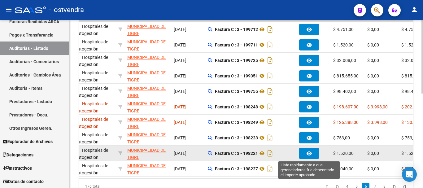
click at [310, 152] on icon "button" at bounding box center [308, 153] width 5 height 5
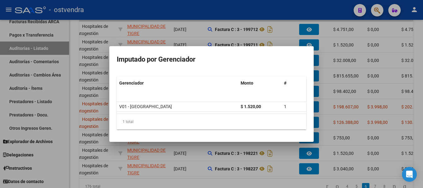
click at [300, 165] on div at bounding box center [211, 94] width 423 height 188
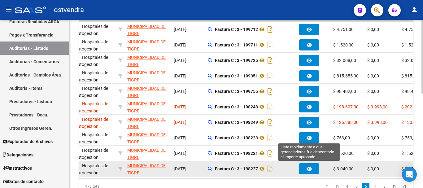
click at [302, 166] on button "button" at bounding box center [309, 168] width 20 height 11
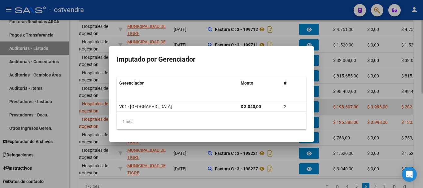
drag, startPoint x: 363, startPoint y: 97, endPoint x: 363, endPoint y: 100, distance: 3.4
click at [363, 97] on div at bounding box center [211, 94] width 423 height 188
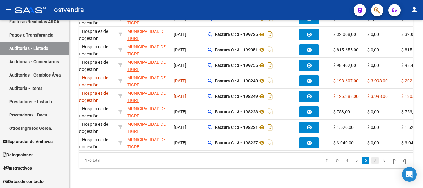
click at [371, 158] on link "7" at bounding box center [374, 160] width 7 height 7
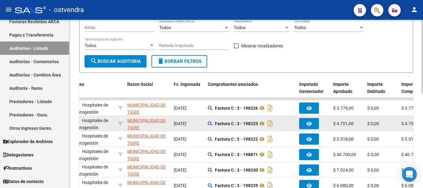
scroll to position [91, 0]
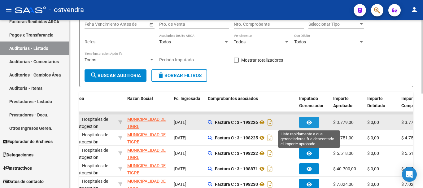
click at [311, 123] on icon "button" at bounding box center [308, 122] width 5 height 5
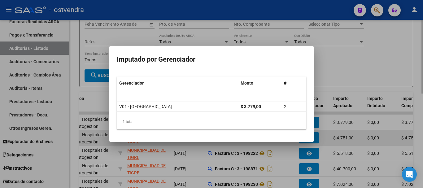
drag, startPoint x: 345, startPoint y: 144, endPoint x: 338, endPoint y: 144, distance: 7.1
click at [345, 144] on div at bounding box center [211, 94] width 423 height 188
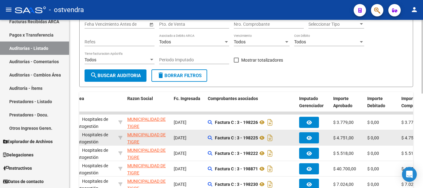
click at [311, 133] on button "button" at bounding box center [309, 137] width 20 height 11
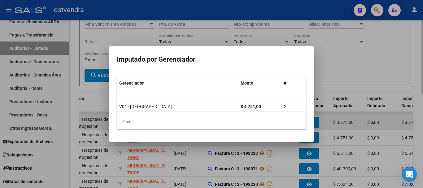
click at [342, 122] on div at bounding box center [211, 94] width 423 height 188
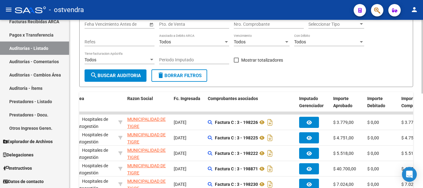
click at [347, 62] on div "Filtros Id Seleccionar Gerenciador Seleccionar Gerenciador Hospital municipalid…" at bounding box center [245, 25] width 323 height 89
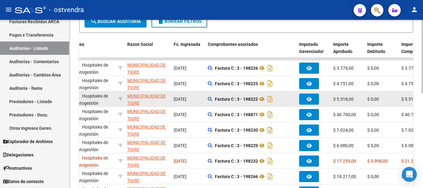
scroll to position [153, 0]
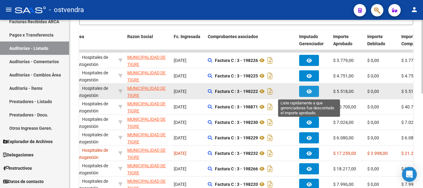
click at [312, 90] on button "button" at bounding box center [309, 91] width 20 height 11
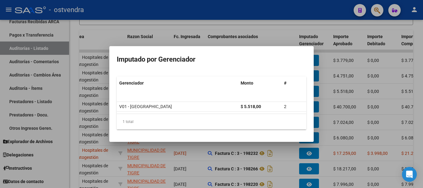
drag, startPoint x: 343, startPoint y: 124, endPoint x: 297, endPoint y: 113, distance: 46.4
click at [341, 125] on div at bounding box center [211, 94] width 423 height 188
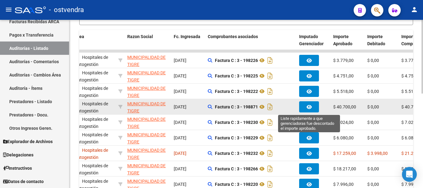
click at [309, 102] on button "button" at bounding box center [309, 106] width 20 height 11
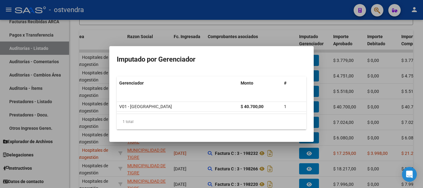
click at [336, 105] on div at bounding box center [211, 94] width 423 height 188
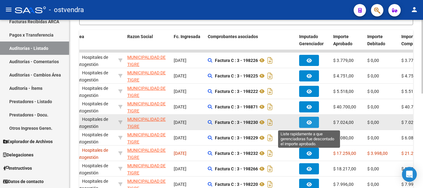
click at [310, 125] on icon "button" at bounding box center [308, 122] width 5 height 5
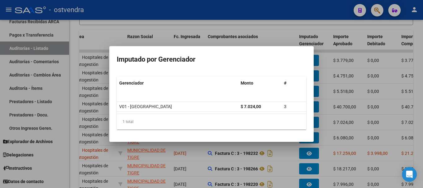
click at [361, 118] on div at bounding box center [211, 94] width 423 height 188
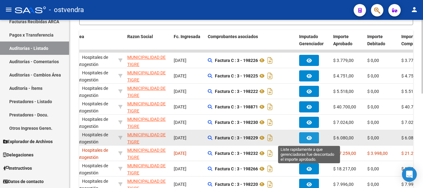
click at [307, 141] on button "button" at bounding box center [309, 137] width 20 height 11
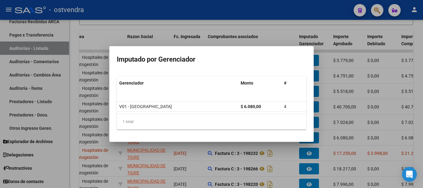
click at [354, 123] on div at bounding box center [211, 94] width 423 height 188
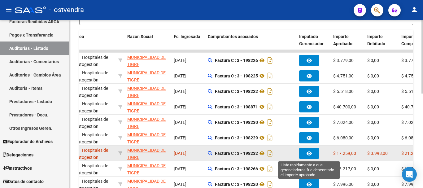
click at [313, 153] on button "button" at bounding box center [309, 153] width 20 height 11
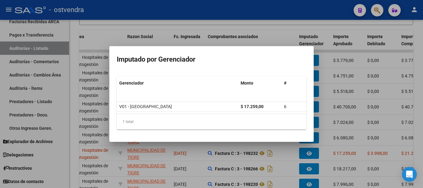
click at [357, 120] on div at bounding box center [211, 94] width 423 height 188
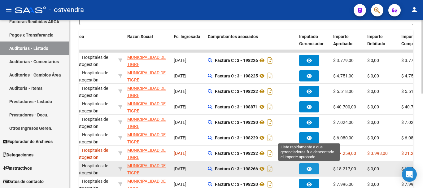
click at [318, 166] on button "button" at bounding box center [309, 168] width 20 height 11
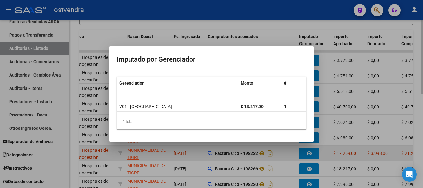
drag, startPoint x: 356, startPoint y: 140, endPoint x: 347, endPoint y: 153, distance: 16.3
click at [357, 141] on div at bounding box center [211, 94] width 423 height 188
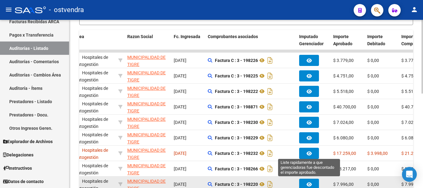
click at [317, 183] on button "button" at bounding box center [309, 184] width 20 height 11
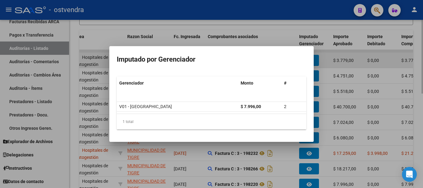
drag, startPoint x: 362, startPoint y: 54, endPoint x: 361, endPoint y: 57, distance: 3.5
click at [362, 54] on div at bounding box center [211, 94] width 423 height 188
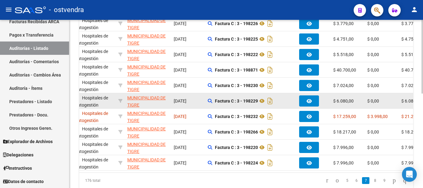
scroll to position [184, 0]
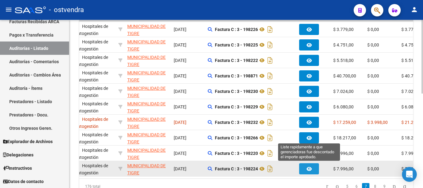
click at [306, 171] on icon "button" at bounding box center [308, 168] width 5 height 5
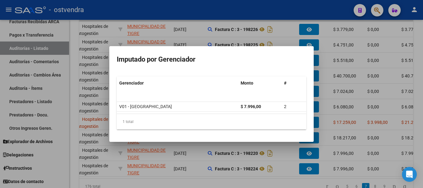
click at [339, 142] on div at bounding box center [211, 94] width 423 height 188
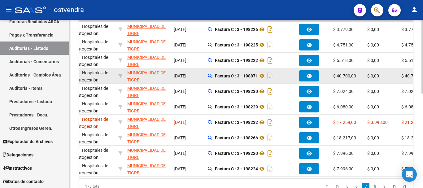
click at [364, 68] on datatable-body-cell "$ 40.700,00" at bounding box center [347, 75] width 34 height 15
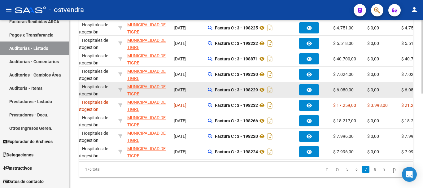
scroll to position [215, 0]
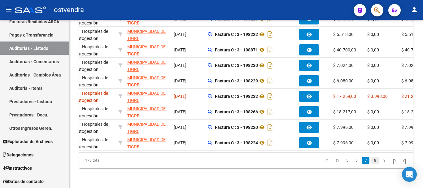
click at [371, 158] on link "8" at bounding box center [374, 160] width 7 height 7
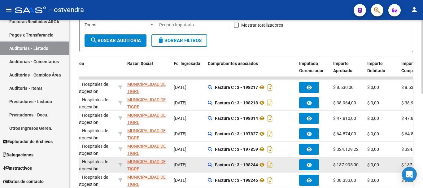
scroll to position [122, 0]
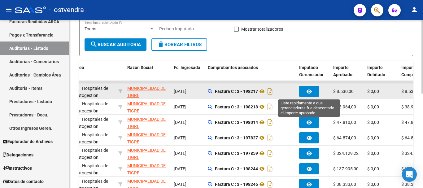
click at [305, 90] on button "button" at bounding box center [309, 91] width 20 height 11
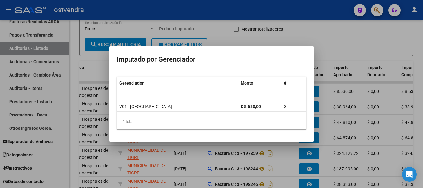
click at [340, 114] on div at bounding box center [211, 94] width 423 height 188
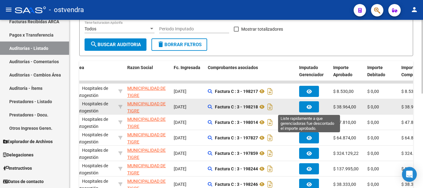
click at [315, 107] on button "button" at bounding box center [309, 106] width 20 height 11
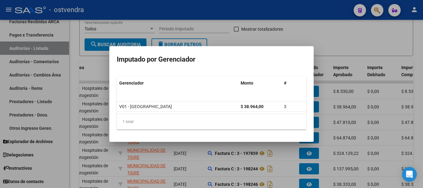
click at [350, 115] on div at bounding box center [211, 94] width 423 height 188
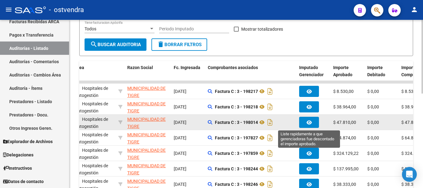
click at [313, 123] on button "button" at bounding box center [309, 122] width 20 height 11
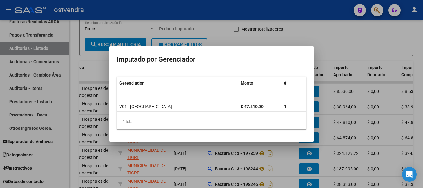
click at [354, 120] on div at bounding box center [211, 94] width 423 height 188
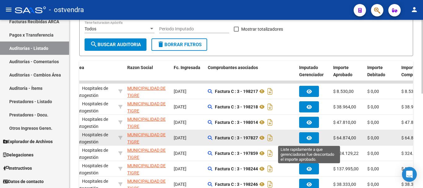
click at [303, 136] on button "button" at bounding box center [309, 137] width 20 height 11
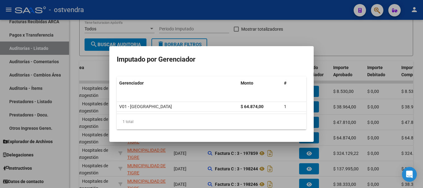
click at [352, 126] on div at bounding box center [211, 94] width 423 height 188
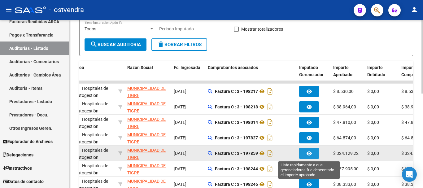
click at [310, 151] on span "button" at bounding box center [308, 153] width 5 height 6
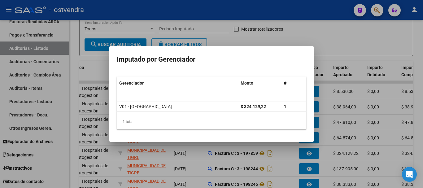
click at [348, 140] on div at bounding box center [211, 94] width 423 height 188
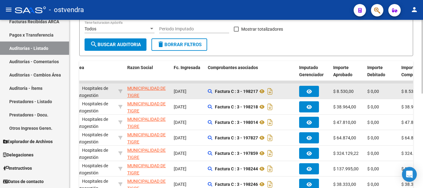
drag, startPoint x: 394, startPoint y: 88, endPoint x: 392, endPoint y: 93, distance: 5.6
click at [394, 88] on div "$ 0,00" at bounding box center [381, 91] width 29 height 7
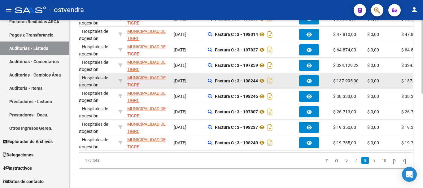
scroll to position [215, 0]
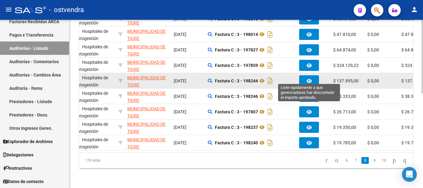
click at [309, 78] on span "button" at bounding box center [308, 81] width 5 height 6
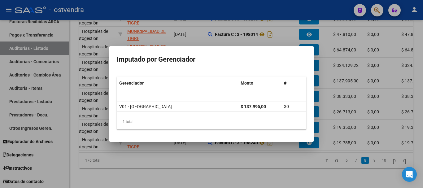
click at [369, 101] on div at bounding box center [211, 94] width 423 height 188
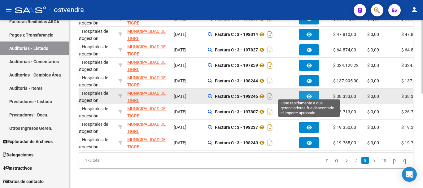
click at [310, 94] on icon "button" at bounding box center [308, 96] width 5 height 5
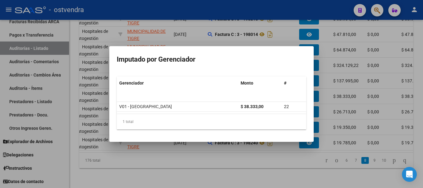
click at [364, 92] on div at bounding box center [211, 94] width 423 height 188
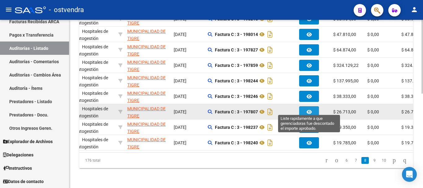
click at [308, 110] on icon "button" at bounding box center [308, 112] width 5 height 5
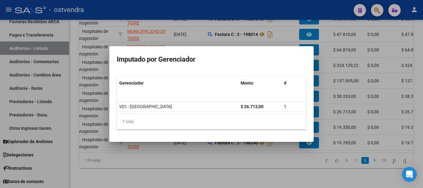
click at [351, 105] on div at bounding box center [211, 94] width 423 height 188
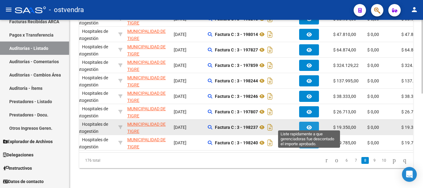
click at [311, 125] on icon "button" at bounding box center [308, 127] width 5 height 5
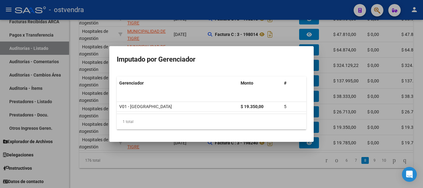
drag, startPoint x: 362, startPoint y: 117, endPoint x: 306, endPoint y: 133, distance: 58.3
click at [360, 117] on div at bounding box center [211, 94] width 423 height 188
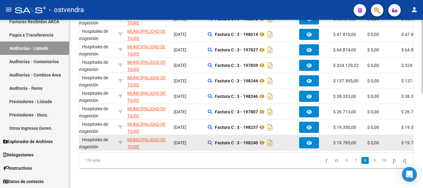
click at [296, 137] on datatable-body-cell "Factura C : 3 - 198240" at bounding box center [250, 142] width 91 height 15
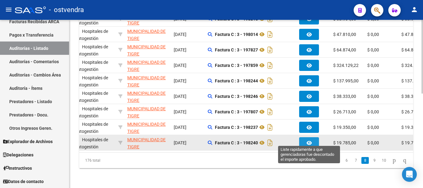
click at [308, 140] on icon "button" at bounding box center [308, 142] width 5 height 5
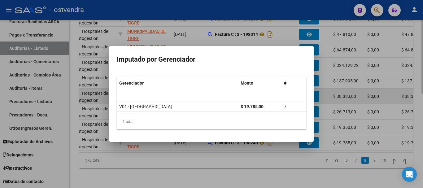
click at [376, 96] on div at bounding box center [211, 94] width 423 height 188
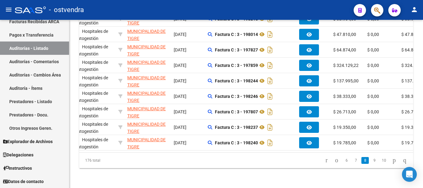
click at [369, 165] on li "9" at bounding box center [373, 160] width 9 height 11
click at [370, 162] on link "9" at bounding box center [373, 160] width 7 height 7
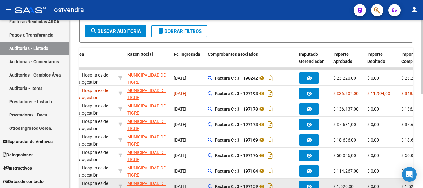
scroll to position [122, 0]
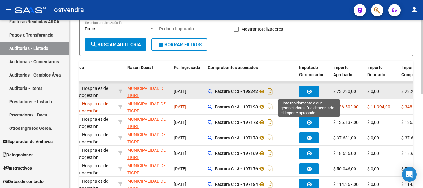
click at [303, 91] on button "button" at bounding box center [309, 91] width 20 height 11
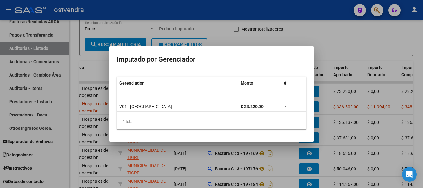
click at [236, 34] on div at bounding box center [211, 94] width 423 height 188
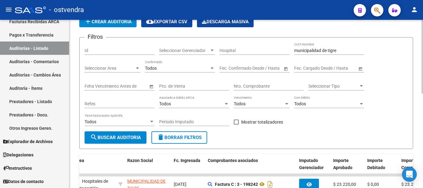
scroll to position [0, 0]
